Goal: Information Seeking & Learning: Learn about a topic

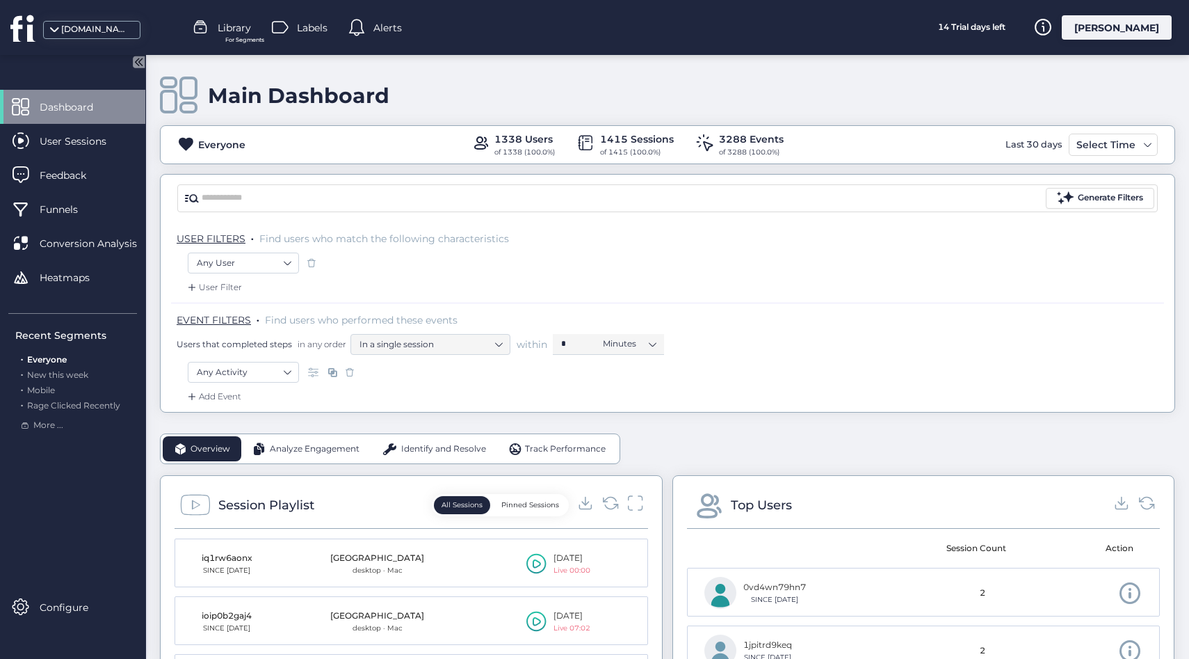
click at [58, 19] on div "[DOMAIN_NAME]" at bounding box center [89, 27] width 179 height 55
click at [63, 24] on div "[DOMAIN_NAME]" at bounding box center [96, 29] width 70 height 13
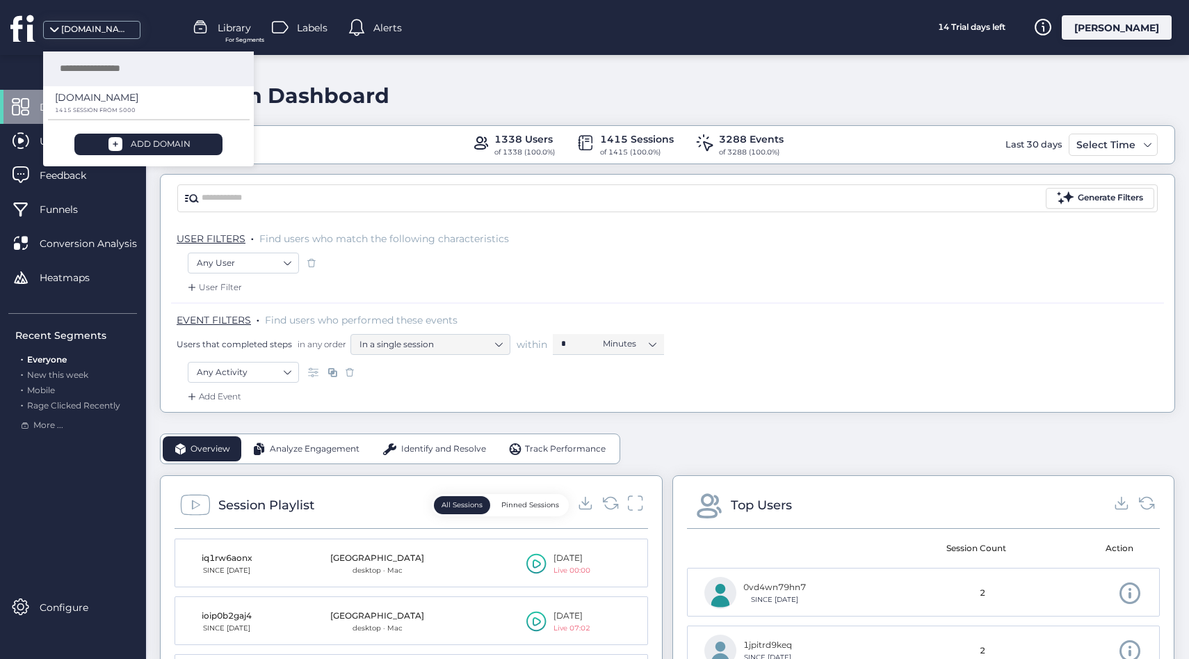
click at [19, 31] on icon at bounding box center [23, 28] width 26 height 28
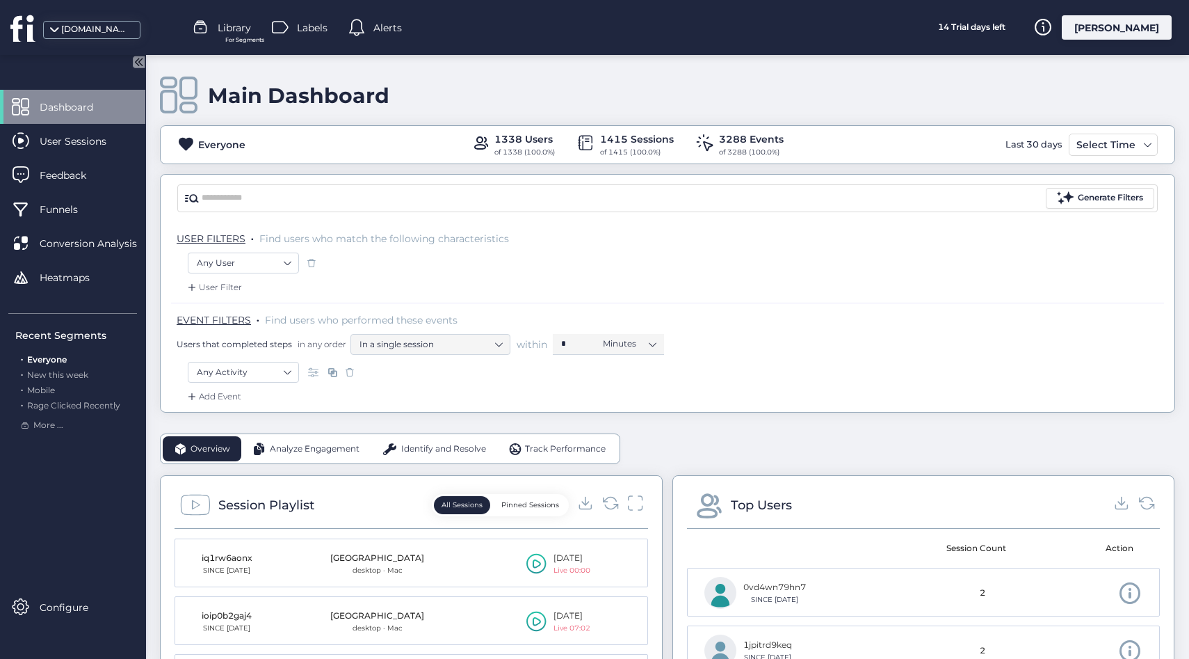
click at [14, 111] on span at bounding box center [20, 106] width 17 height 17
click at [31, 110] on div "Dashboard" at bounding box center [72, 107] width 145 height 34
click at [442, 137] on div "Everyone 1338 Users of 1338 (100.0%) 1415 Sessions of 1415 (100.0%) 3288 Events…" at bounding box center [668, 144] width 1014 height 26
click at [954, 147] on div "Everyone 1338 Users of 1338 (100.0%) 1415 Sessions of 1415 (100.0%) 3288 Events…" at bounding box center [668, 144] width 1014 height 26
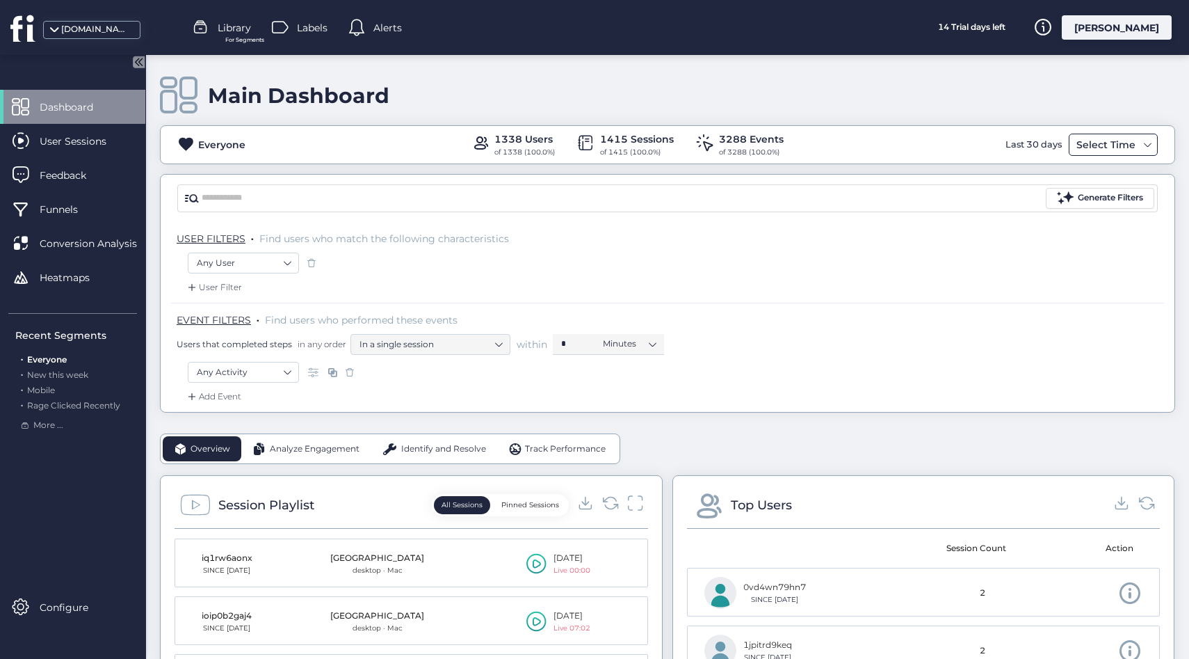
click at [1118, 143] on div "Select Time" at bounding box center [1106, 144] width 66 height 17
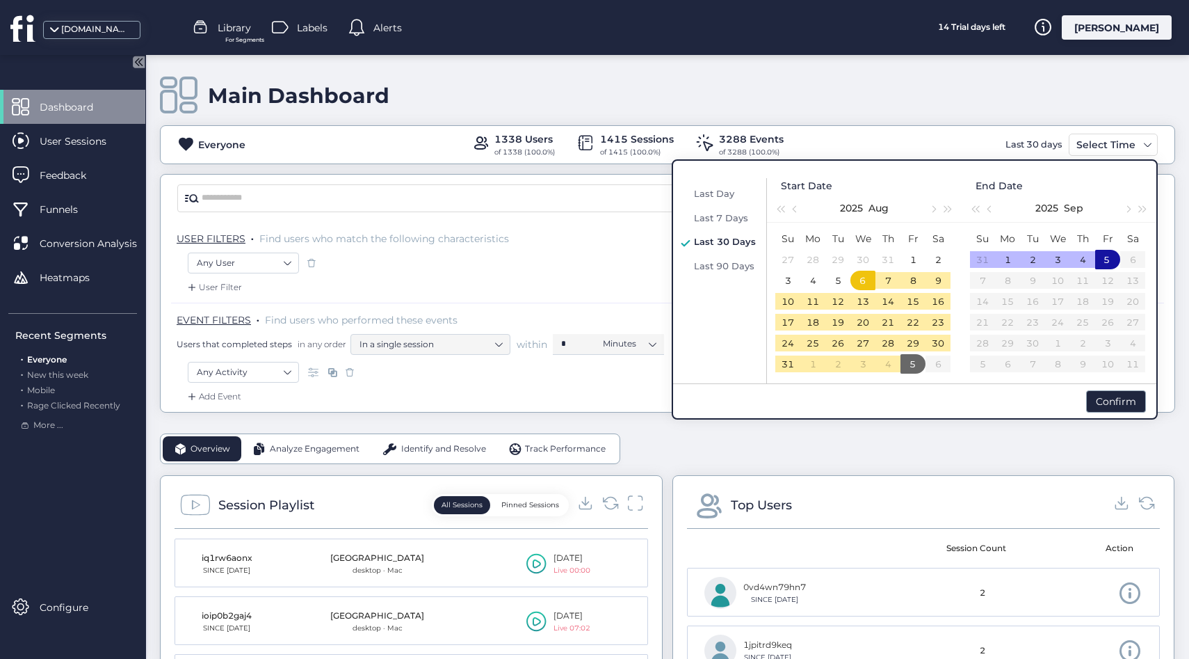
click at [927, 141] on div "Everyone 1338 Users of 1338 (100.0%) 1415 Sessions of 1415 (100.0%) 3288 Events…" at bounding box center [668, 144] width 1014 height 26
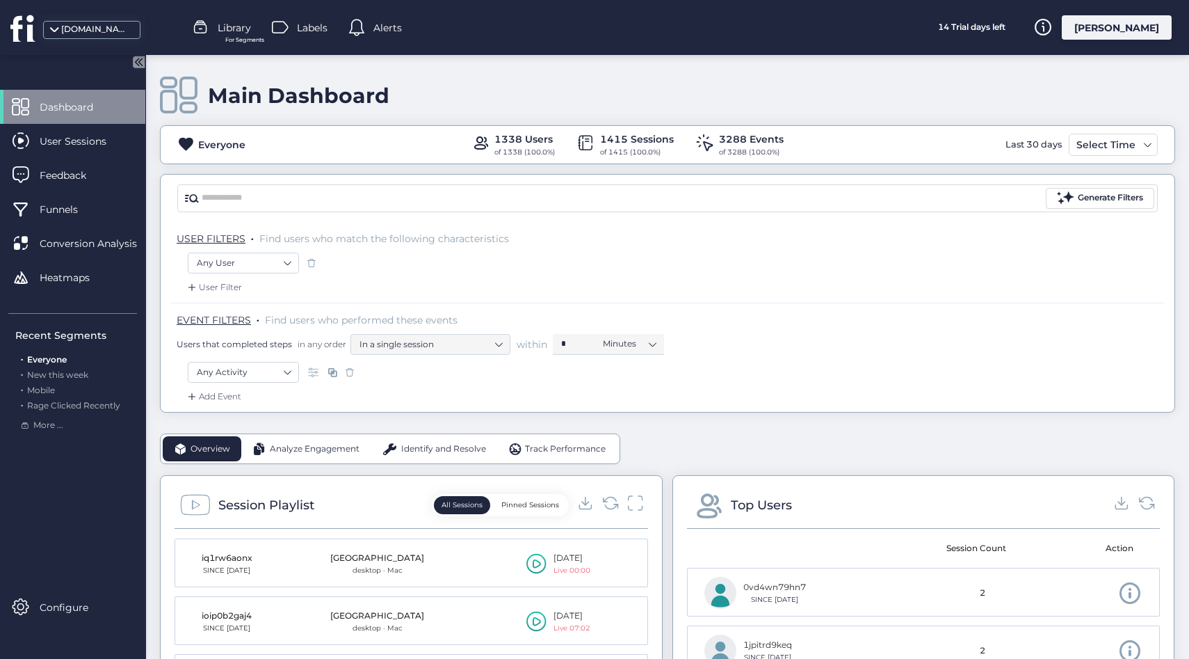
click at [679, 152] on div "1338 Users of 1338 (100.0%) 1415 Sessions of 1415 (100.0%) 3288 Events of 3288 …" at bounding box center [628, 144] width 312 height 26
click at [700, 145] on span at bounding box center [704, 142] width 17 height 17
click at [536, 207] on input "text" at bounding box center [623, 198] width 842 height 21
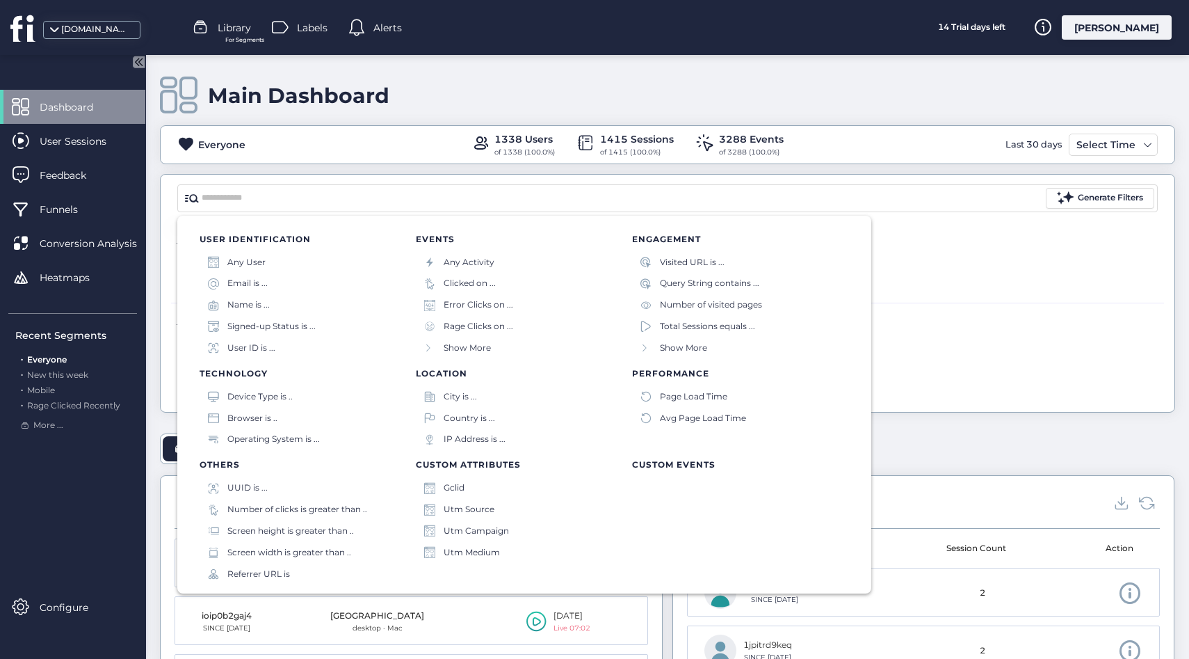
click at [969, 239] on p "USER FILTERS . Find users who match the following characteristics" at bounding box center [671, 239] width 988 height 14
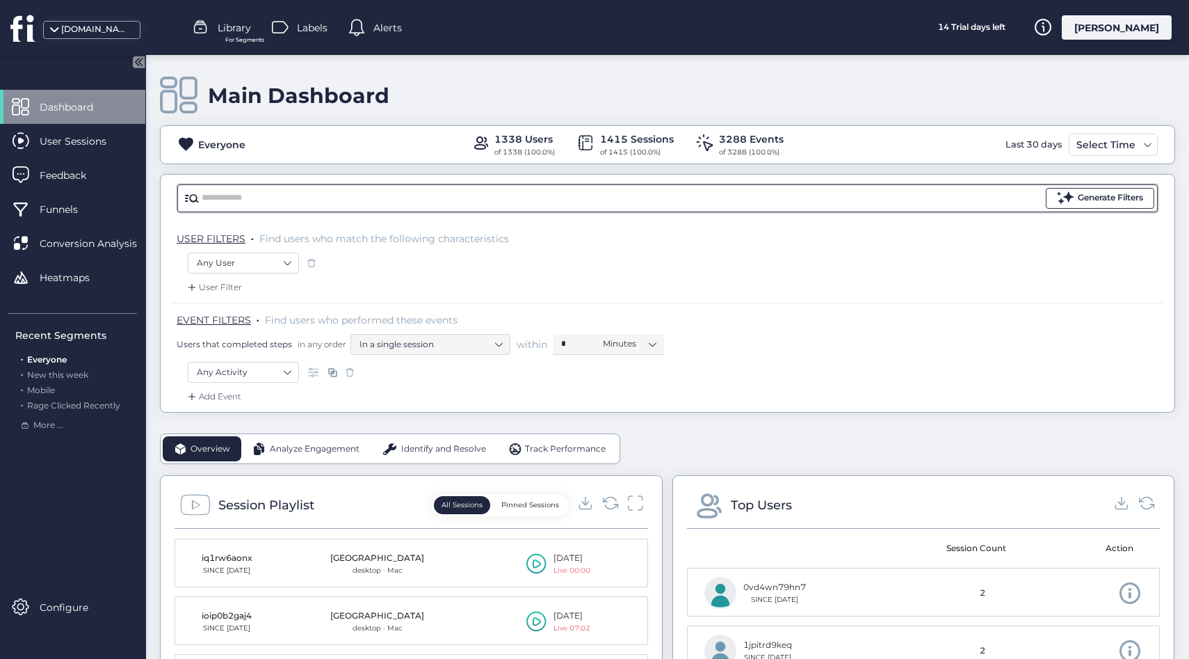
click at [1059, 201] on span at bounding box center [1065, 197] width 17 height 17
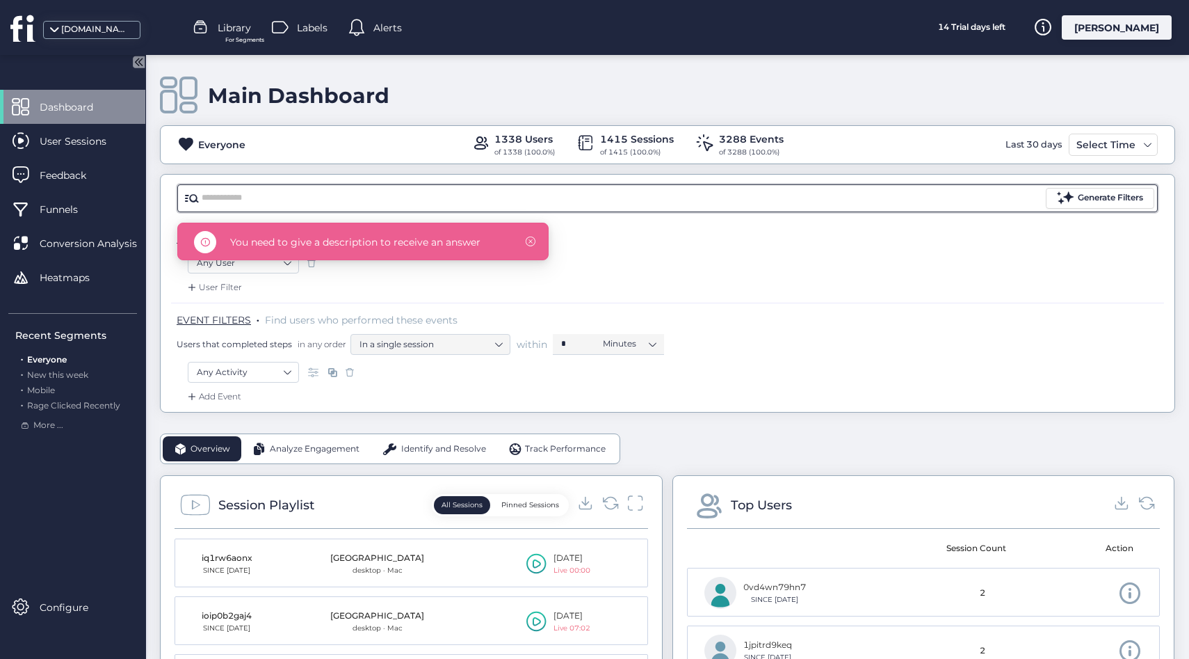
click at [769, 251] on div "USER FILTERS . Find users who match the following characteristics" at bounding box center [667, 237] width 993 height 31
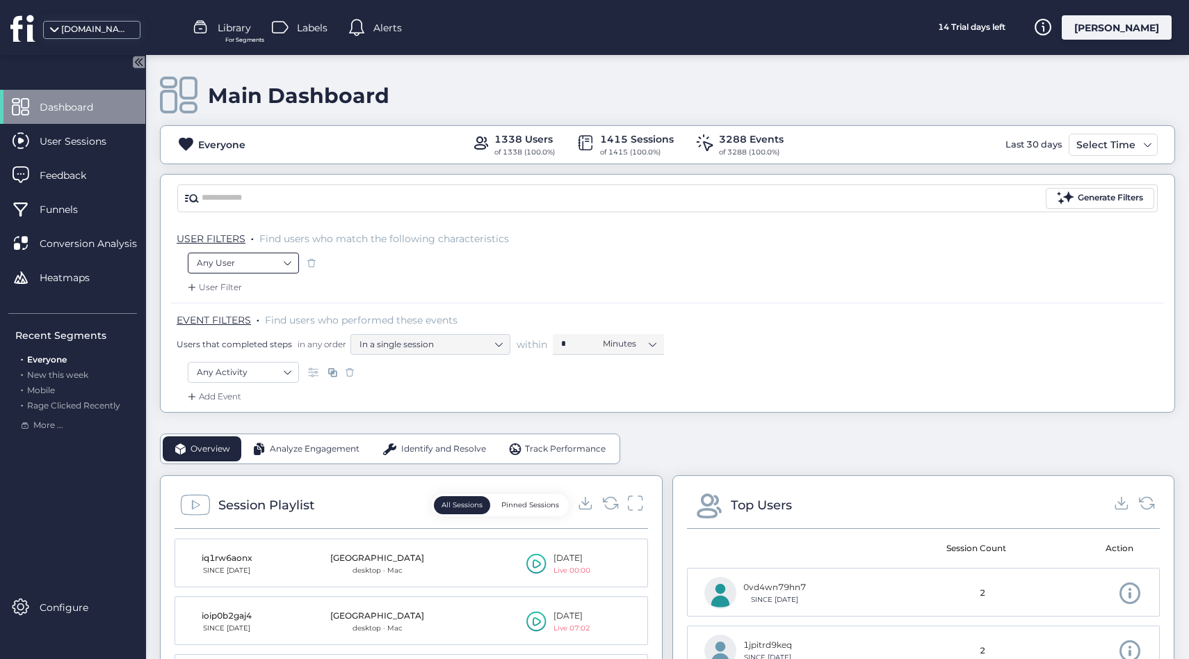
click at [262, 263] on nz-select-item "Any User" at bounding box center [243, 262] width 93 height 21
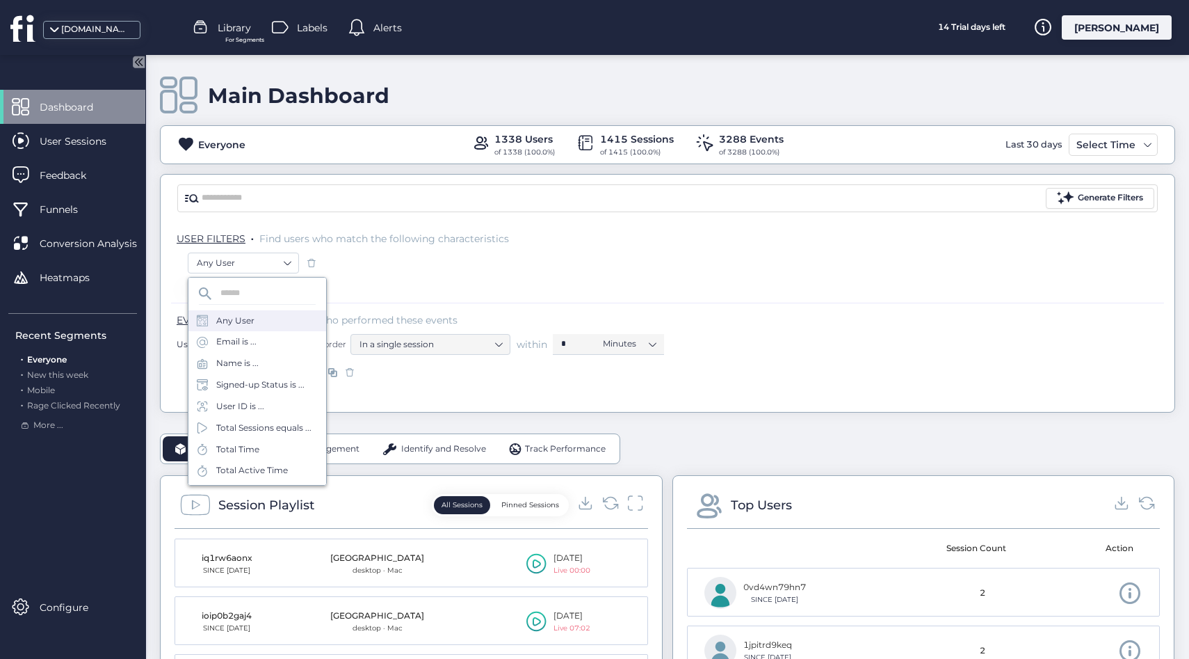
click at [348, 268] on div "Any User" at bounding box center [668, 264] width 960 height 24
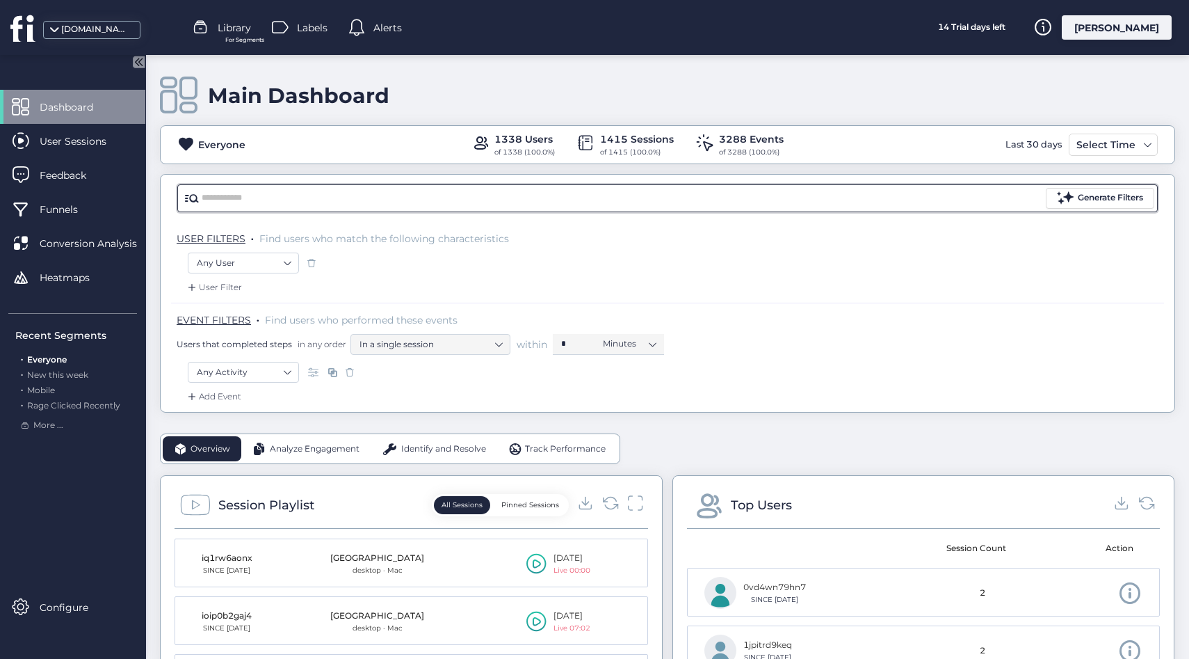
click at [284, 189] on input "text" at bounding box center [623, 198] width 842 height 21
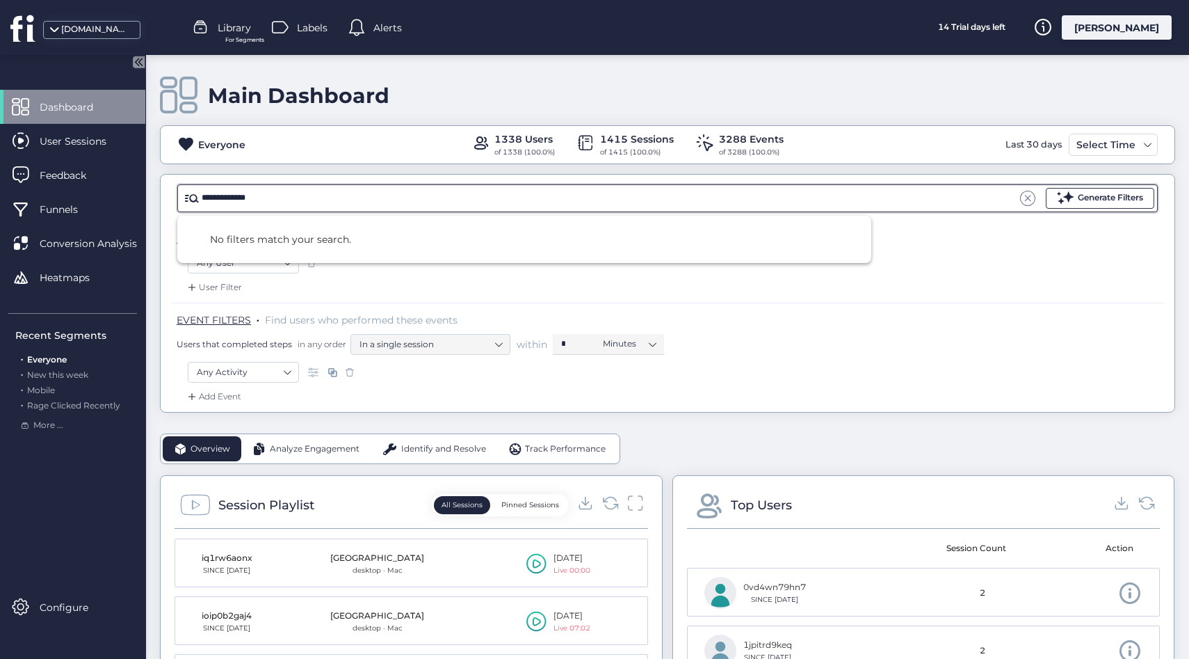
type input "**********"
click at [1061, 204] on span at bounding box center [1065, 197] width 17 height 17
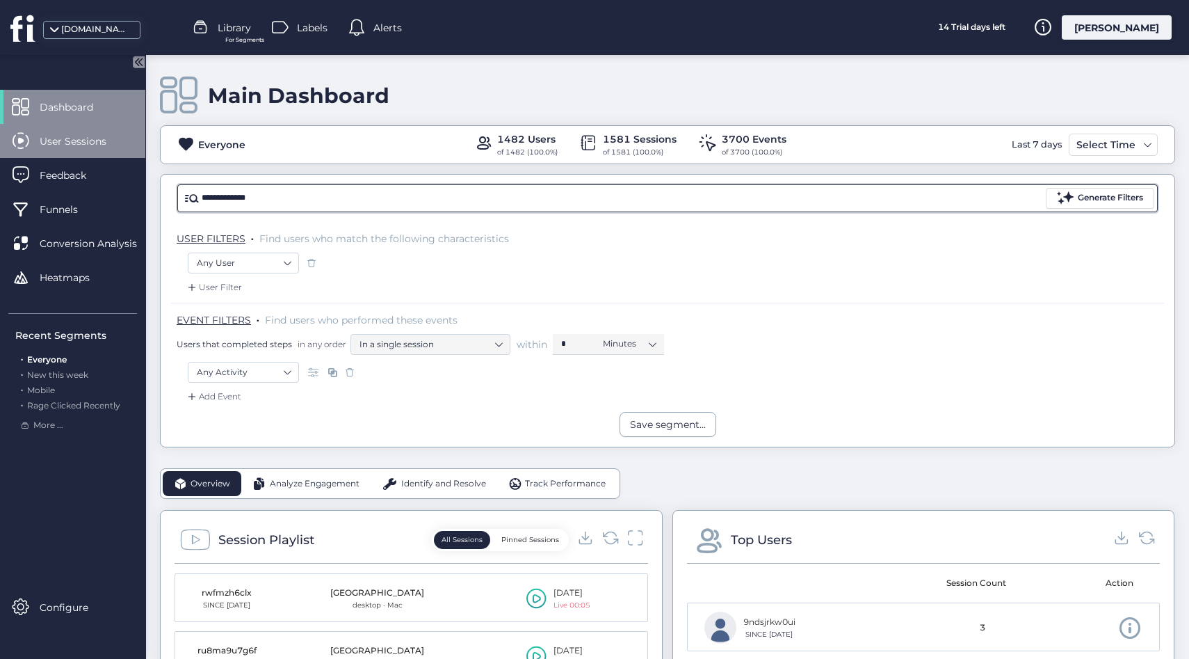
click at [0, 132] on div "User Sessions" at bounding box center [72, 141] width 145 height 34
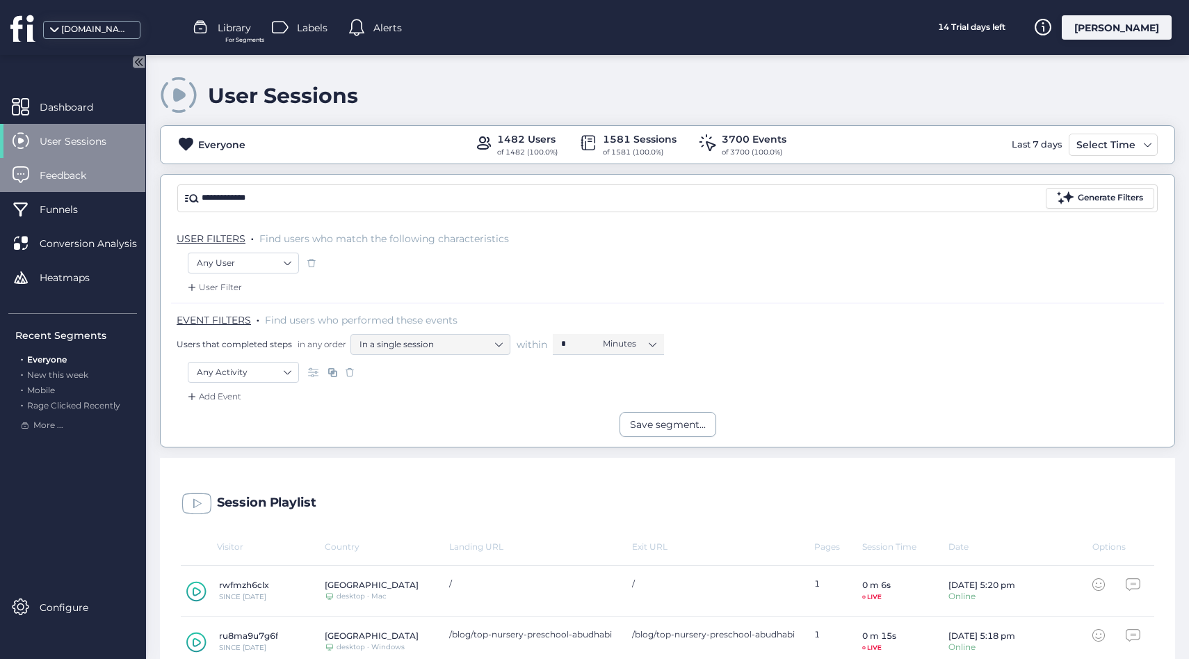
click at [56, 191] on div "Feedback" at bounding box center [72, 175] width 145 height 34
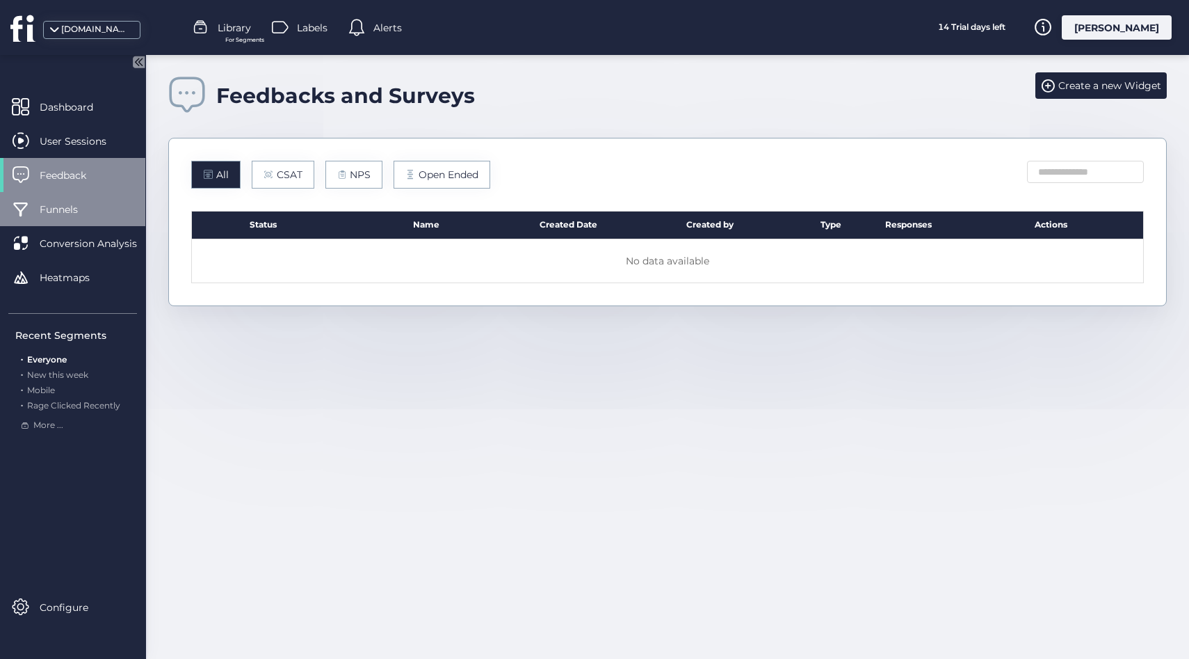
click at [57, 209] on span "Funnels" at bounding box center [69, 209] width 59 height 15
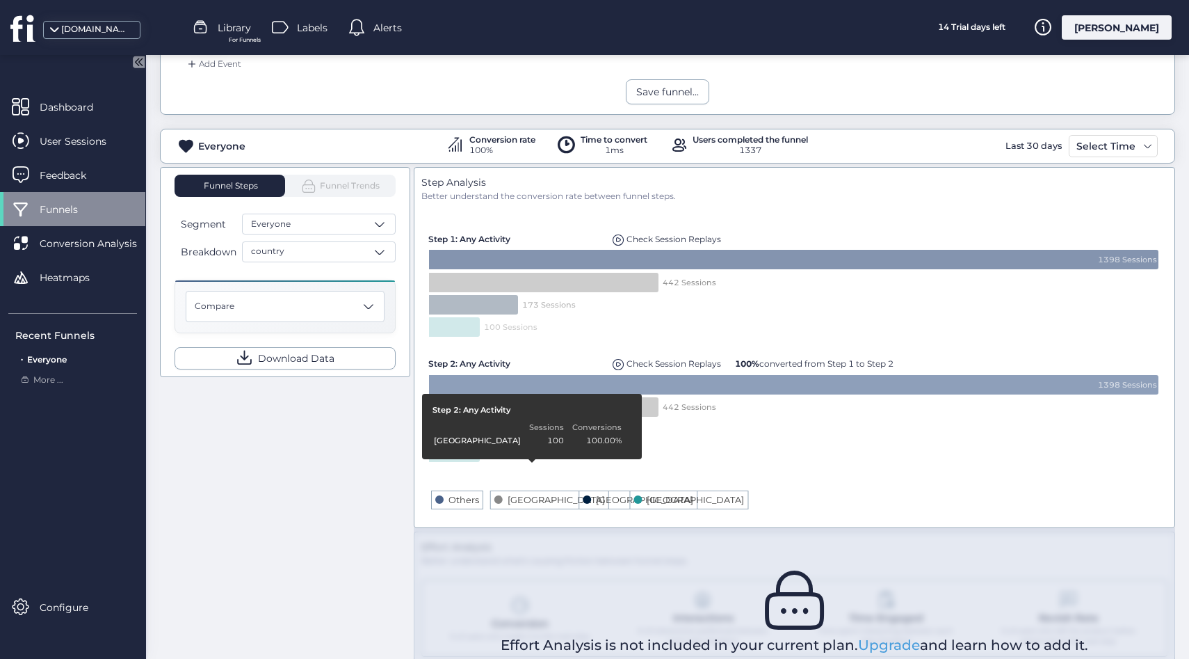
scroll to position [203, 0]
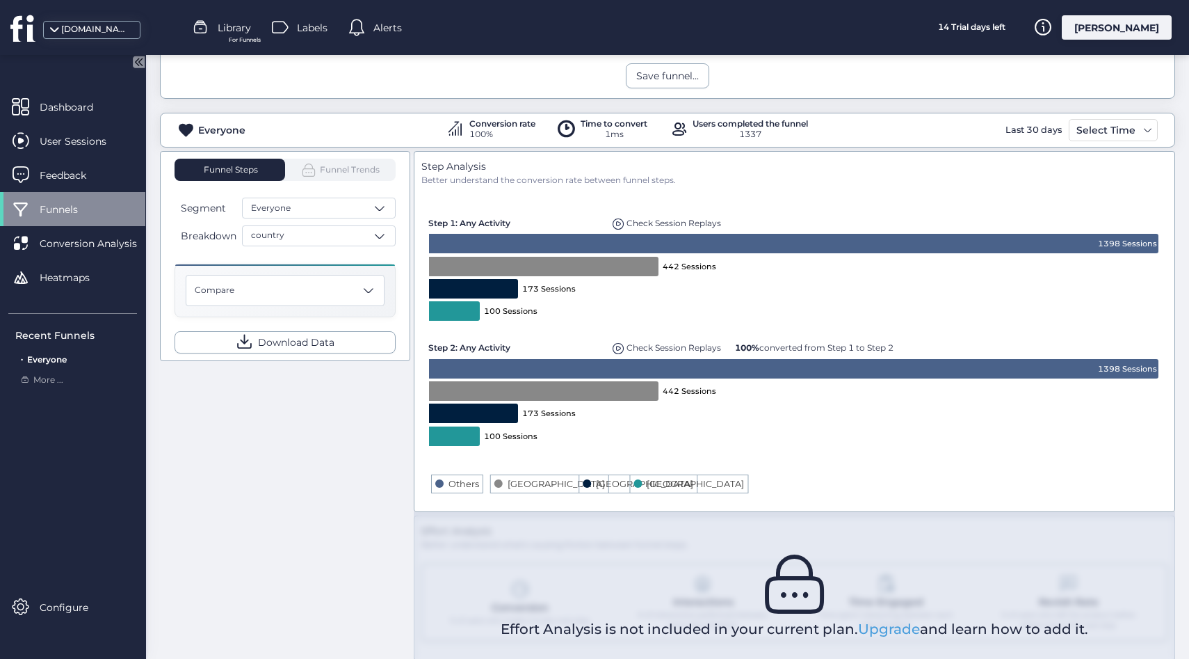
click at [321, 168] on span "Funnel Trends" at bounding box center [340, 170] width 79 height 16
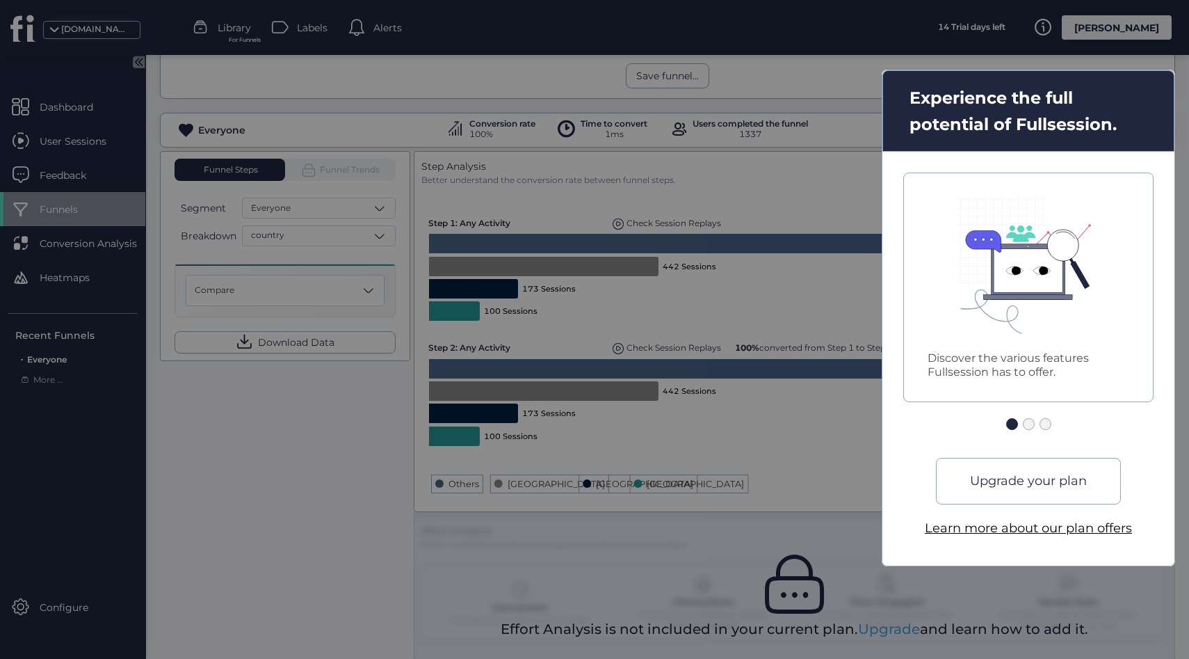
click at [524, 328] on div at bounding box center [594, 329] width 1189 height 659
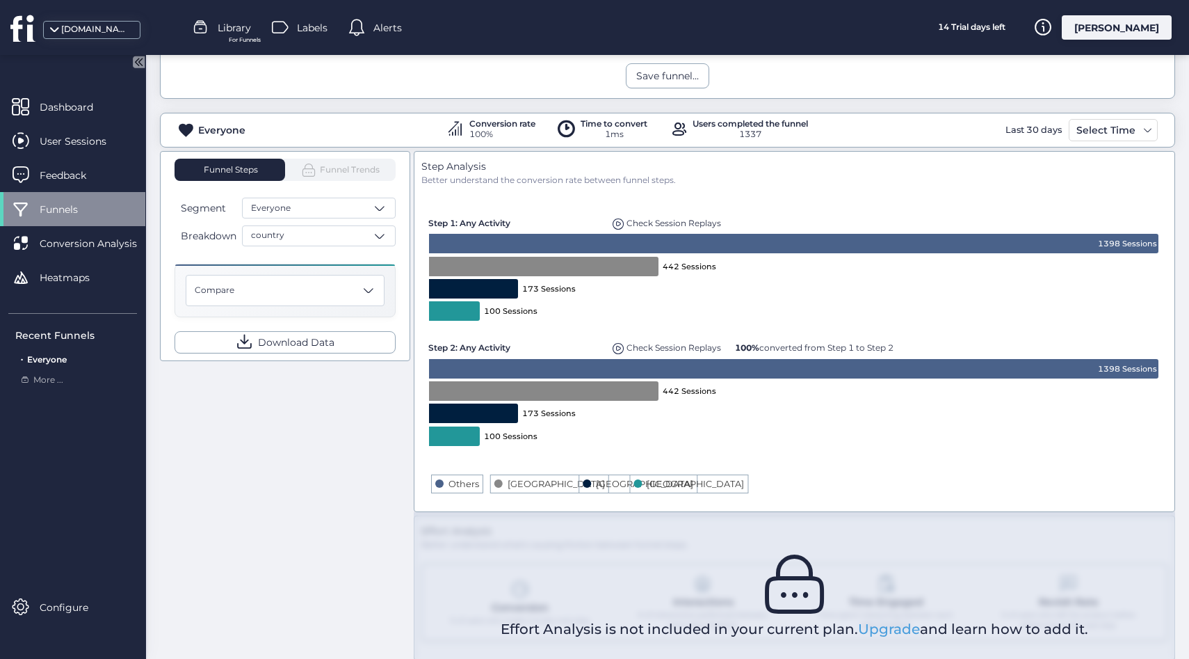
click at [515, 125] on div "Conversion rate" at bounding box center [502, 124] width 66 height 8
click at [634, 134] on div "1ms" at bounding box center [614, 134] width 67 height 13
click at [280, 200] on div "Everyone" at bounding box center [319, 208] width 154 height 21
click at [210, 207] on span "Segment" at bounding box center [203, 207] width 45 height 15
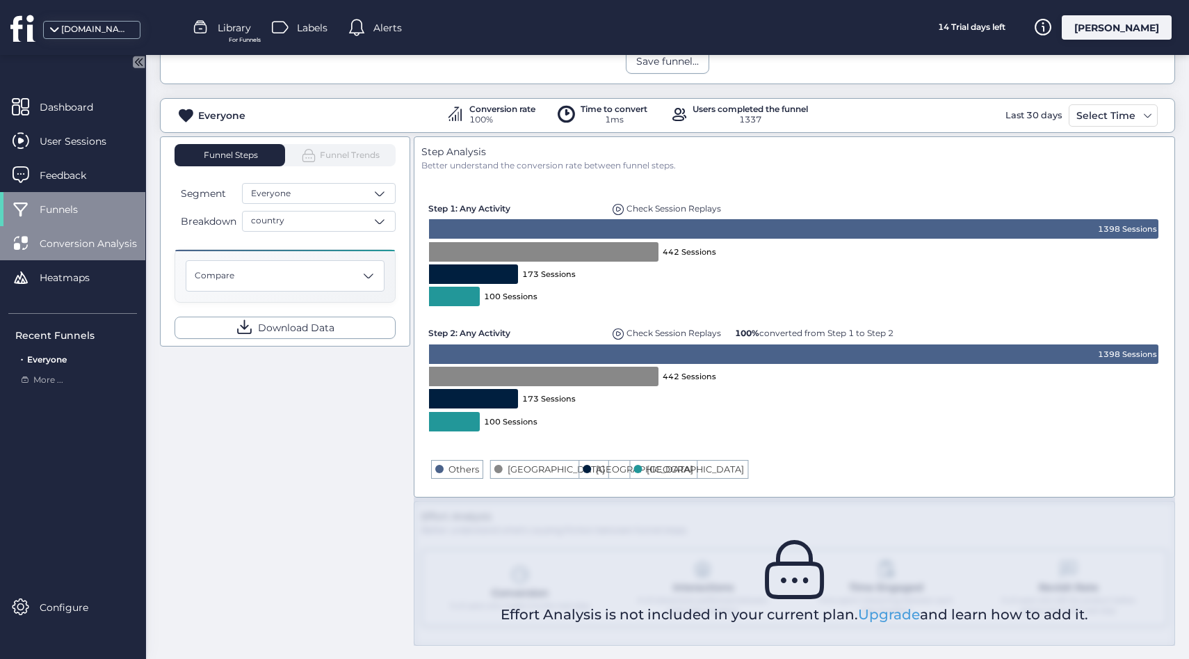
click at [76, 249] on span "Conversion Analysis" at bounding box center [99, 243] width 118 height 15
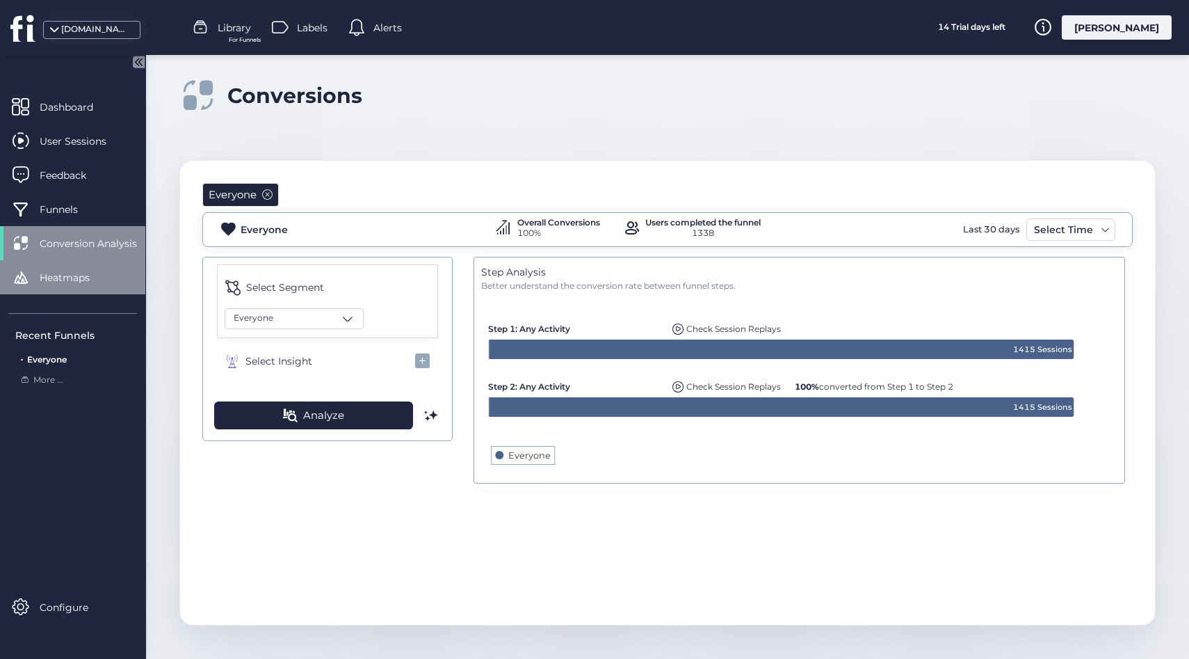
click at [39, 287] on div "Heatmaps" at bounding box center [72, 277] width 145 height 34
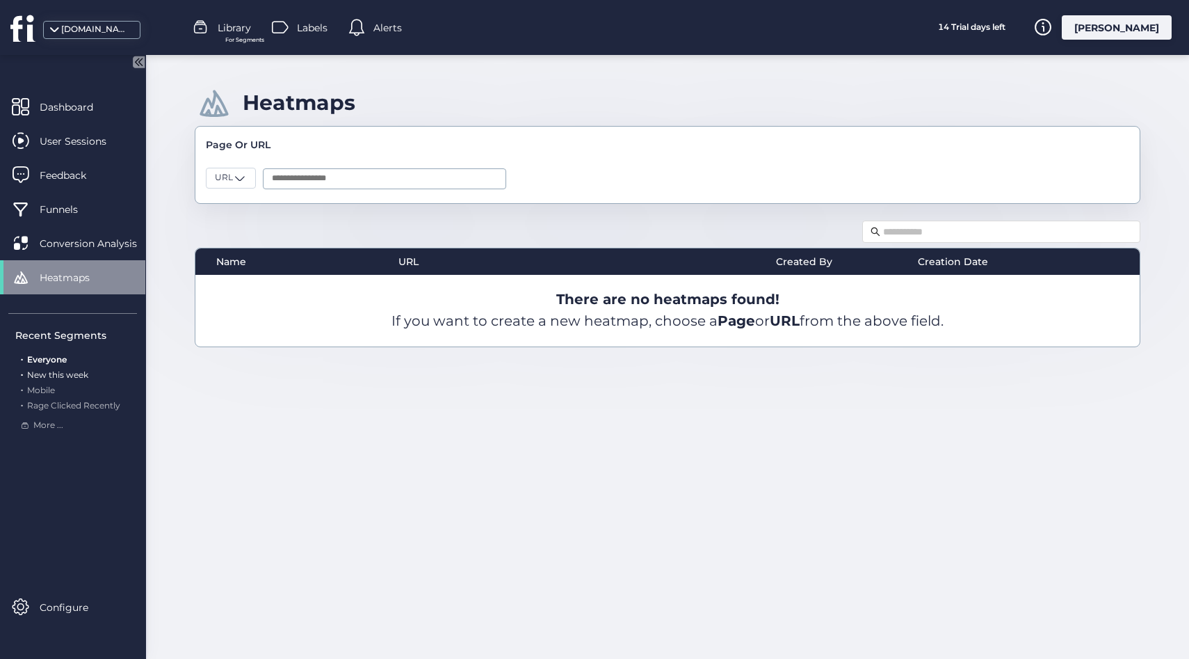
click at [47, 373] on span "New this week" at bounding box center [57, 374] width 61 height 10
click at [63, 106] on span "Dashboard" at bounding box center [77, 106] width 74 height 15
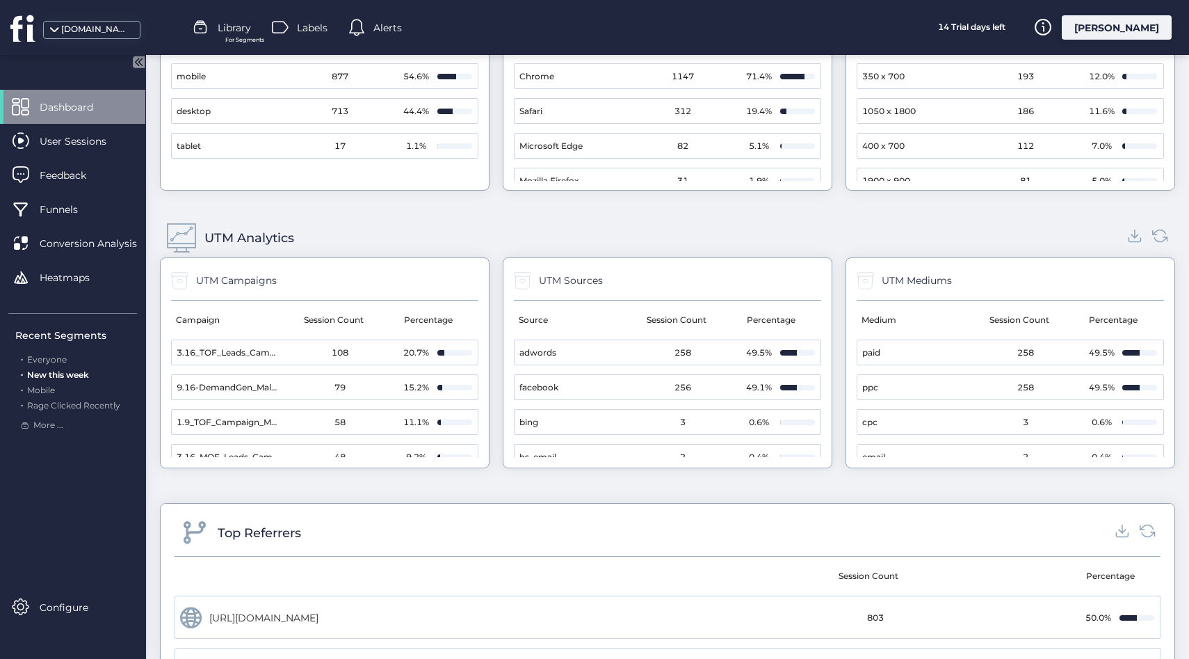
scroll to position [1484, 0]
